Goal: Check status: Check status

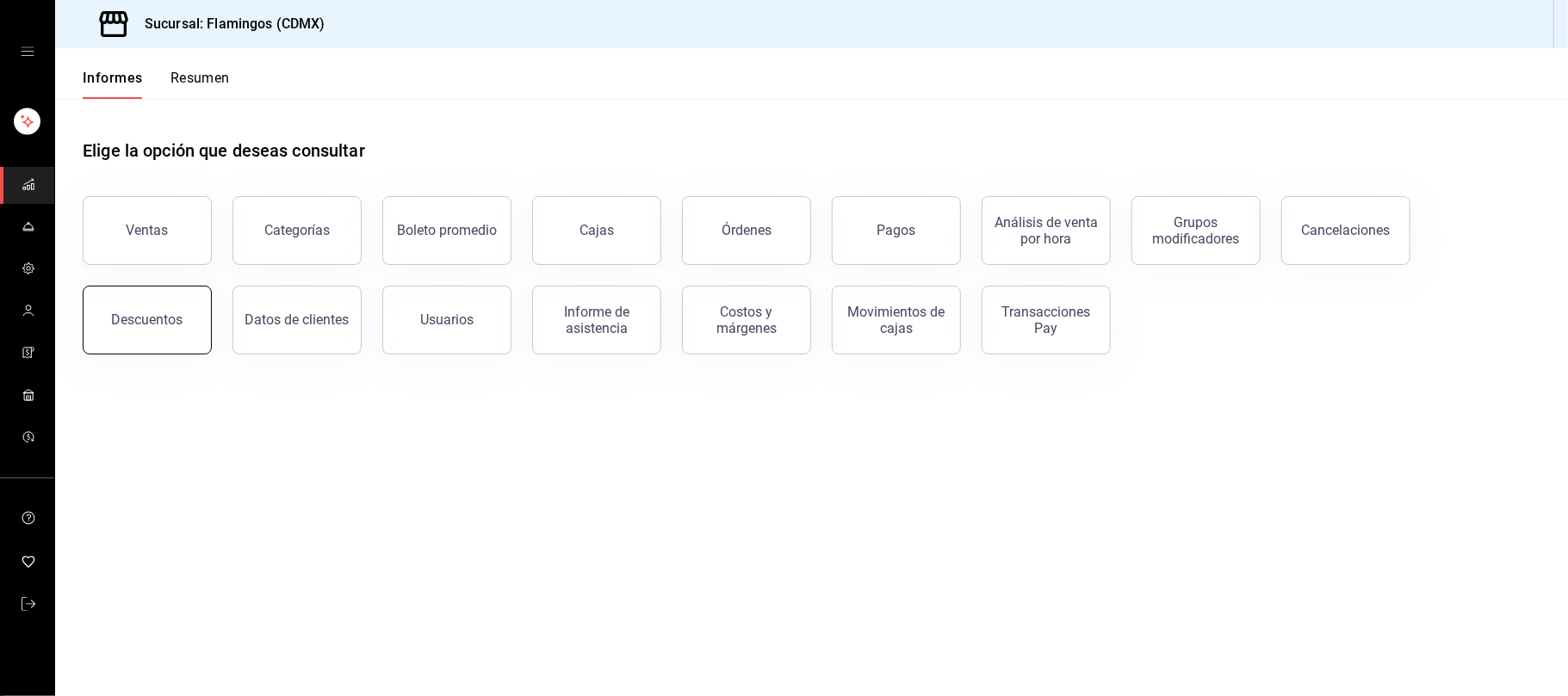
click at [150, 307] on button "Descuentos" at bounding box center [147, 320] width 129 height 69
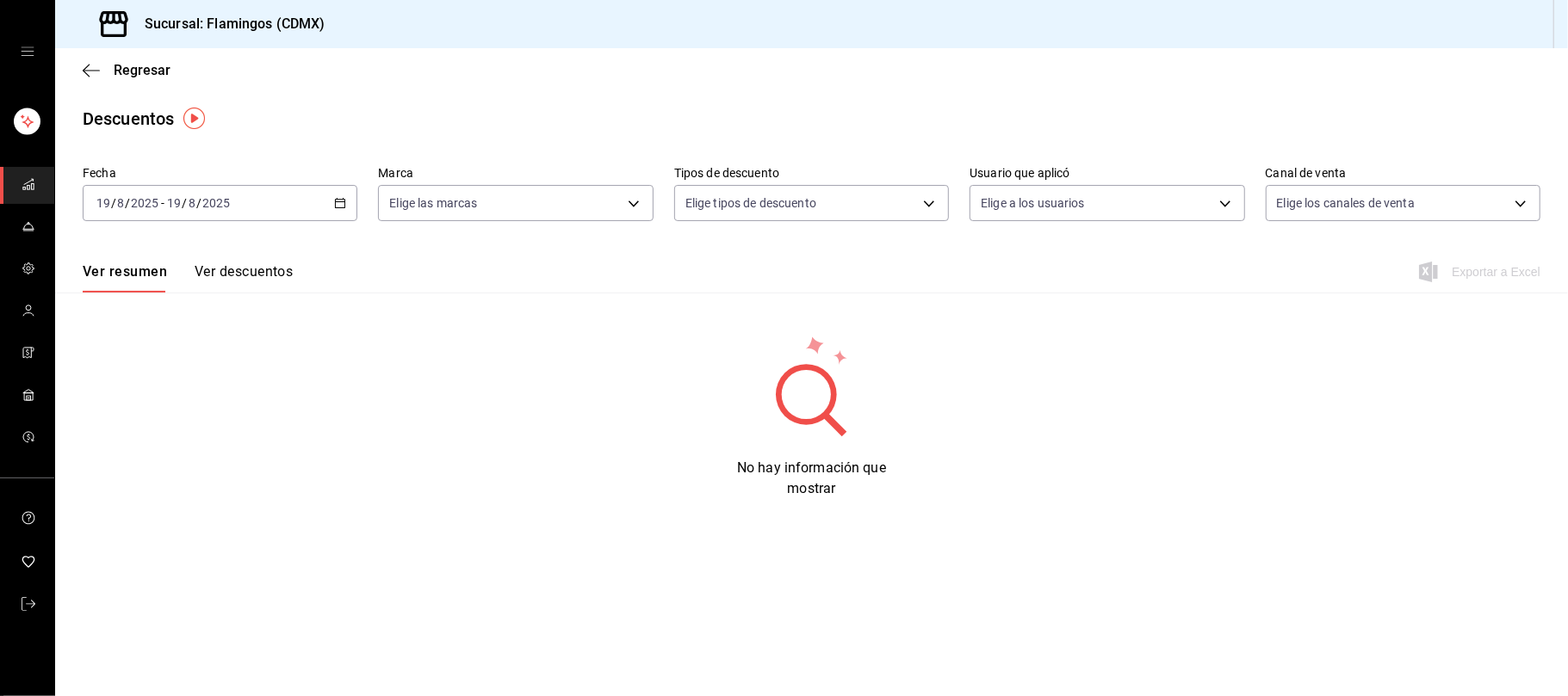
click at [341, 189] on div "[DATE] [DATE] - [DATE] [DATE]" at bounding box center [220, 203] width 275 height 36
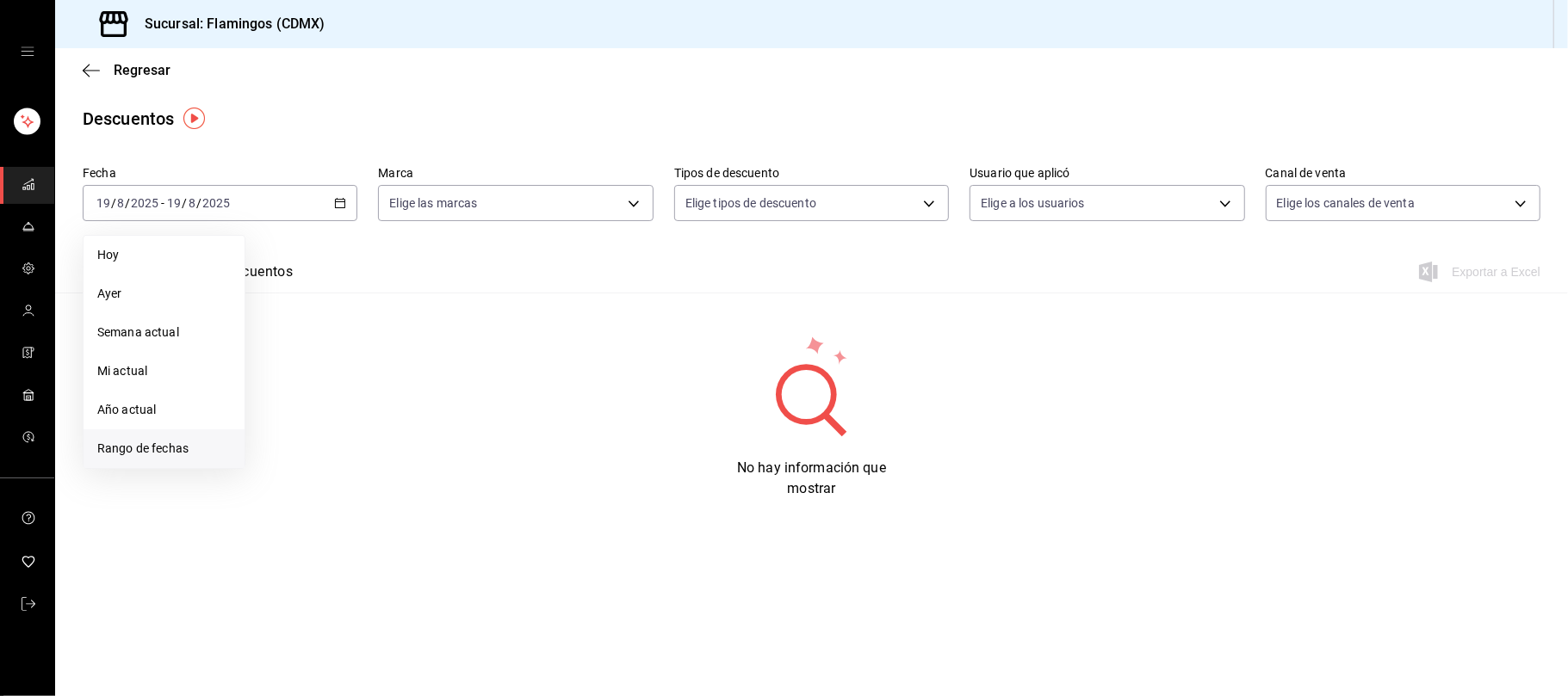
click at [111, 446] on font "Rango de fechas" at bounding box center [142, 448] width 91 height 14
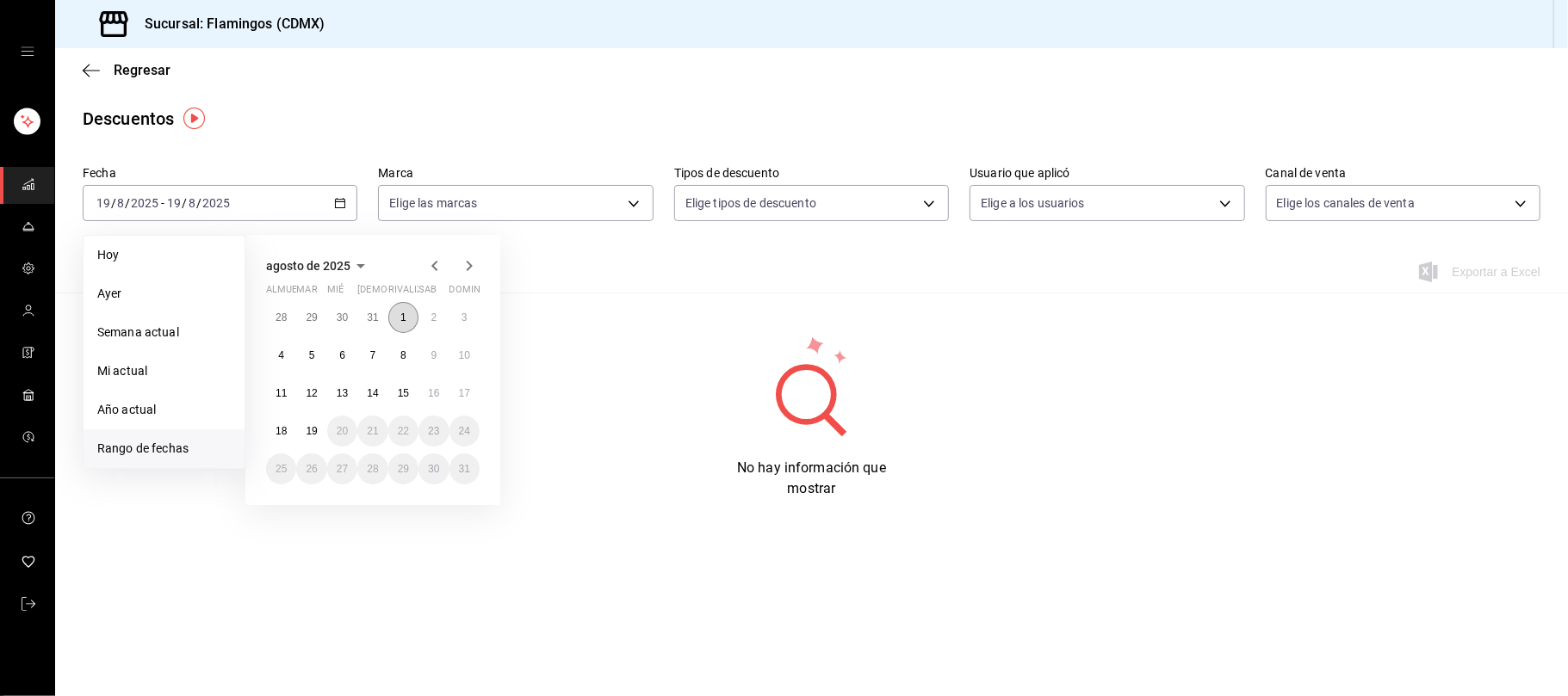
click at [394, 320] on button "1" at bounding box center [403, 317] width 30 height 31
click at [469, 389] on font "17" at bounding box center [465, 393] width 11 height 12
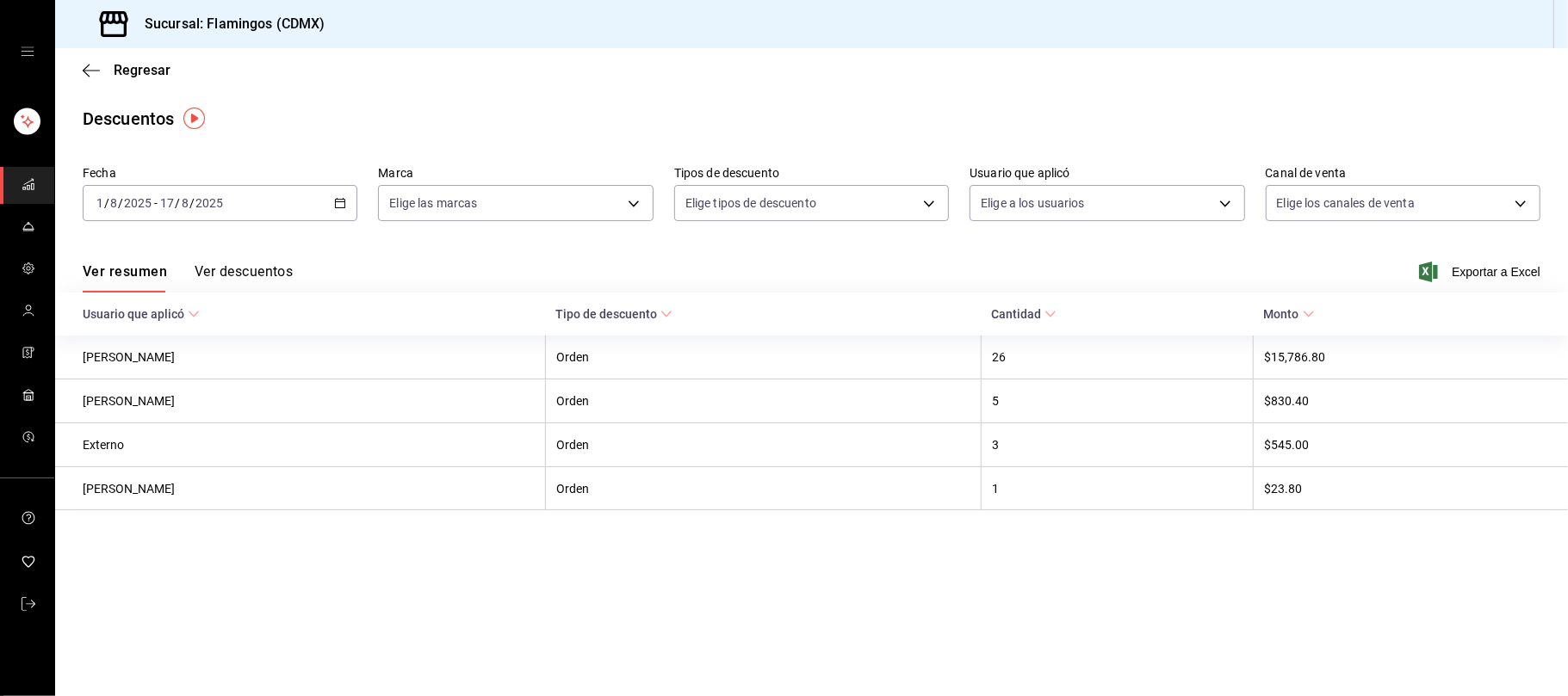
click at [248, 279] on button "Ver descuentos" at bounding box center [243, 277] width 98 height 30
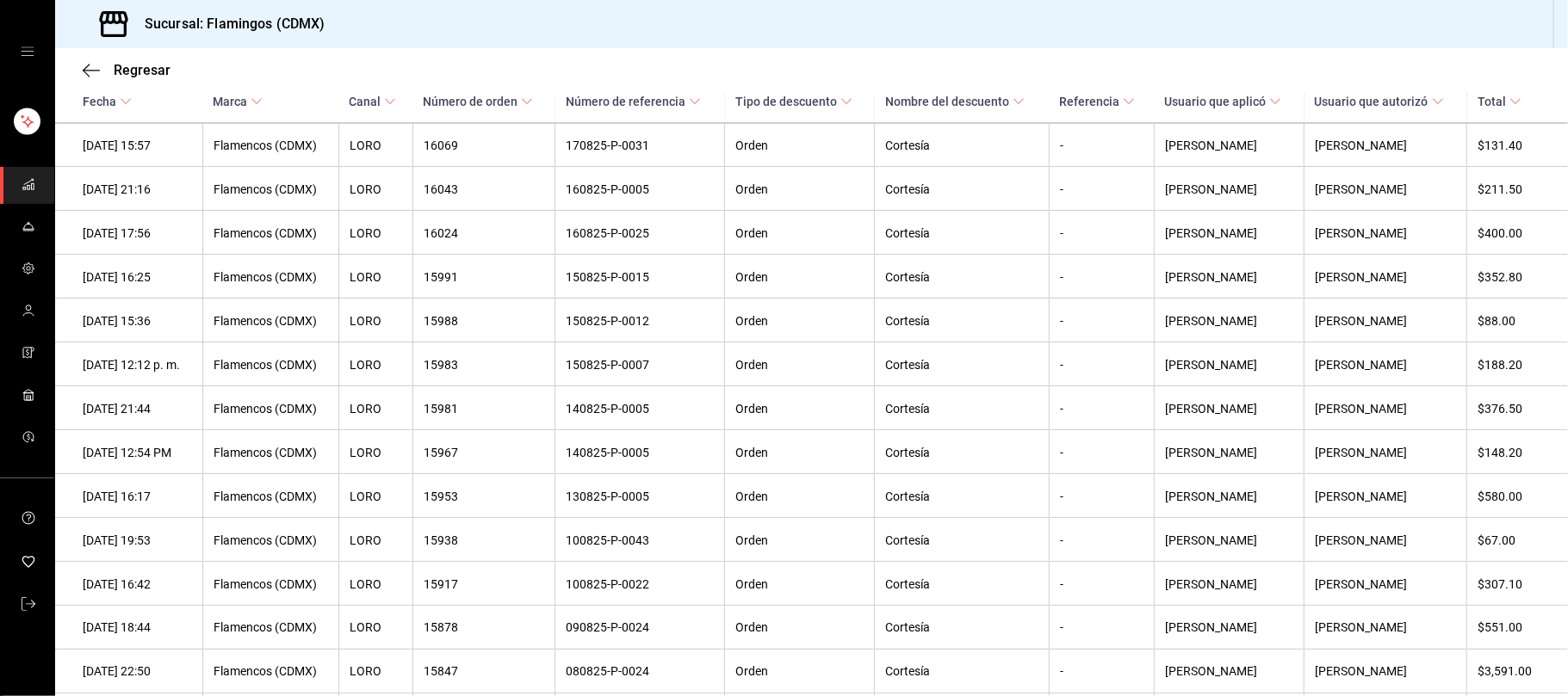
scroll to position [872, 0]
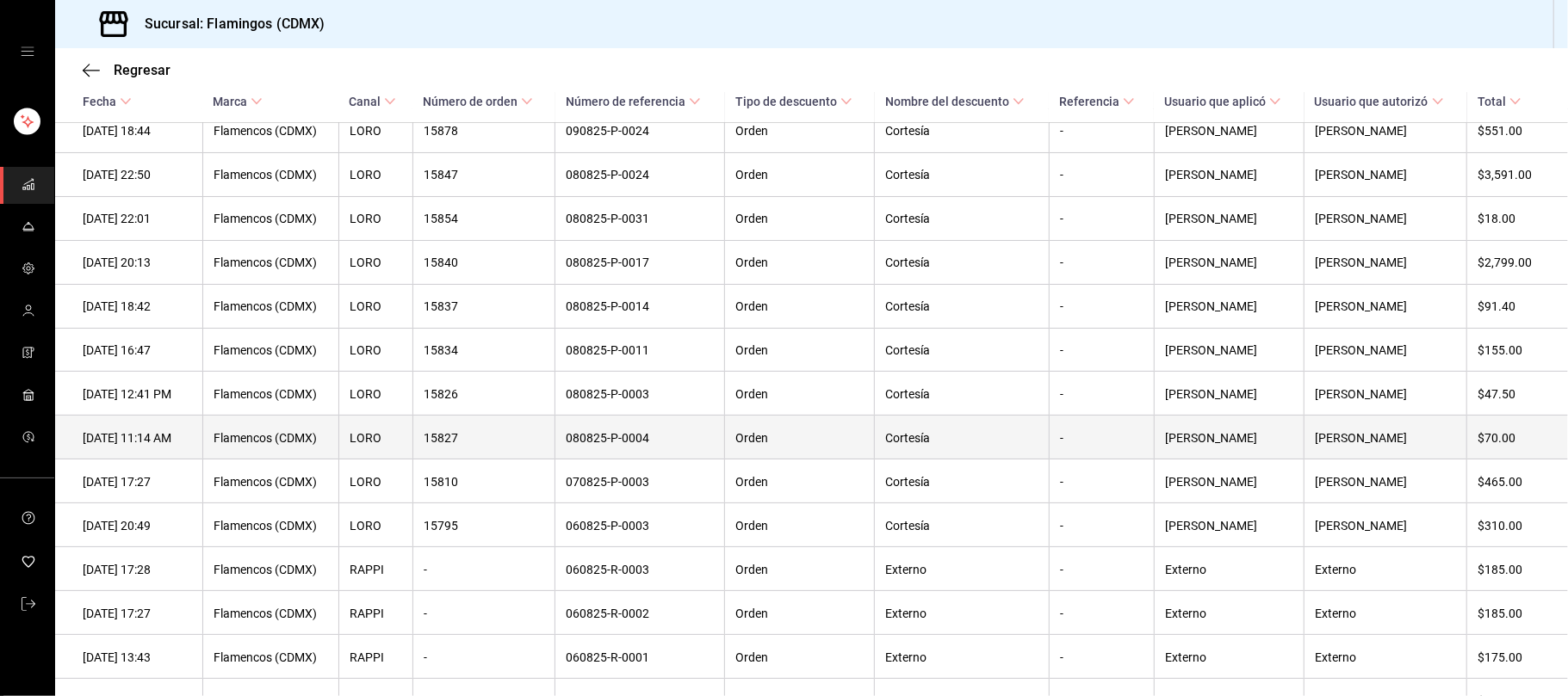
click at [1515, 454] on th "$70.00" at bounding box center [1517, 437] width 101 height 44
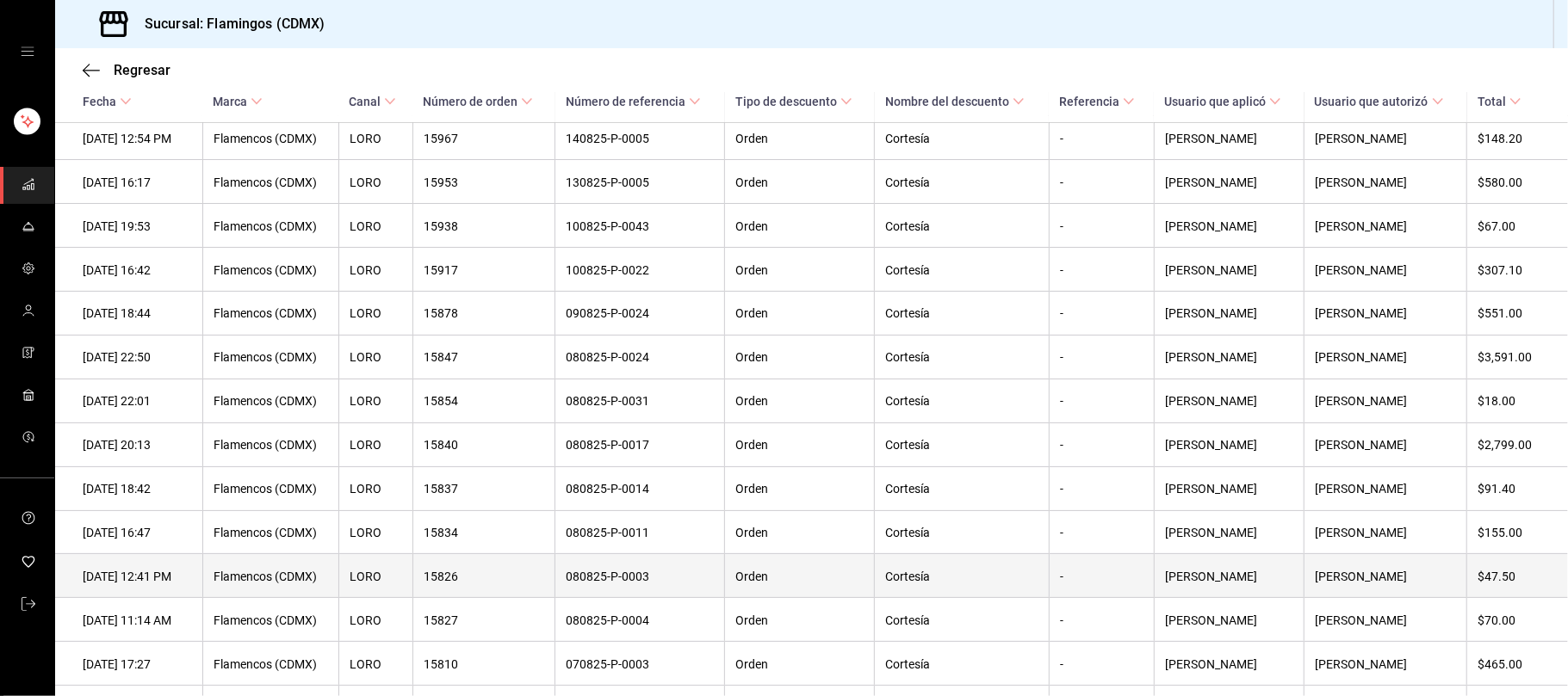
scroll to position [827, 0]
